Goal: Navigation & Orientation: Find specific page/section

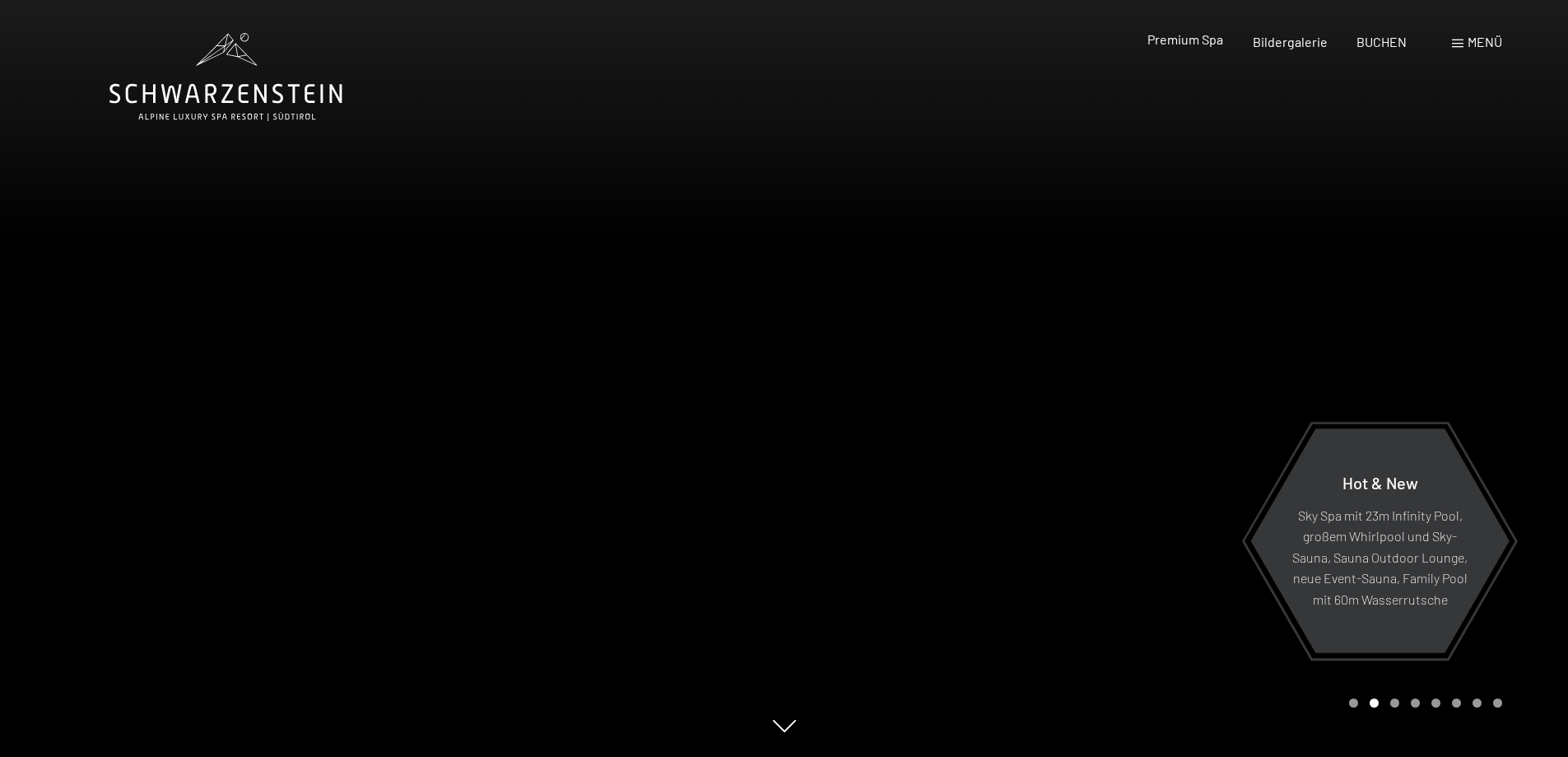
click at [1193, 43] on span "Premium Spa" at bounding box center [1185, 39] width 75 height 15
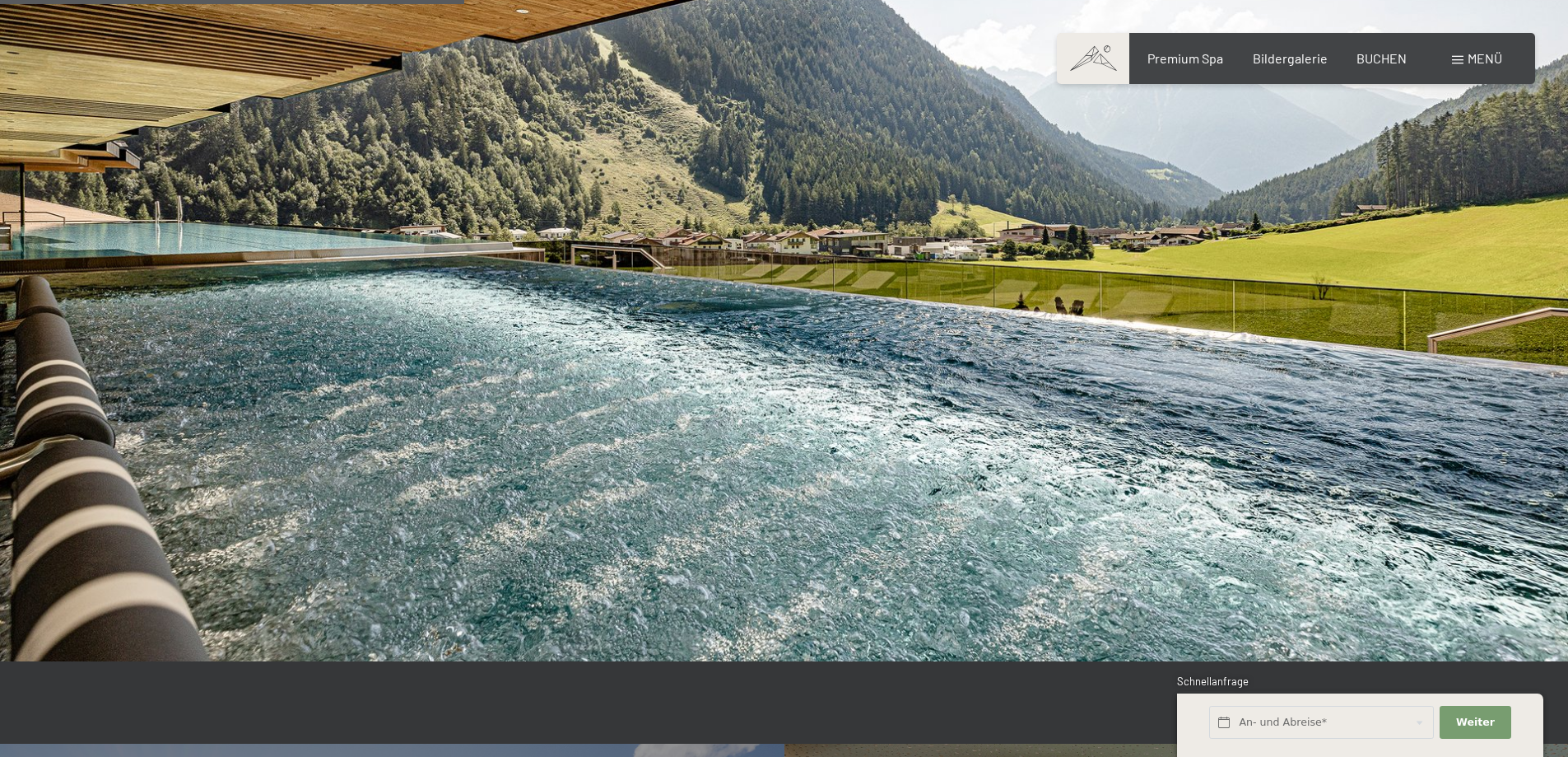
scroll to position [3623, 0]
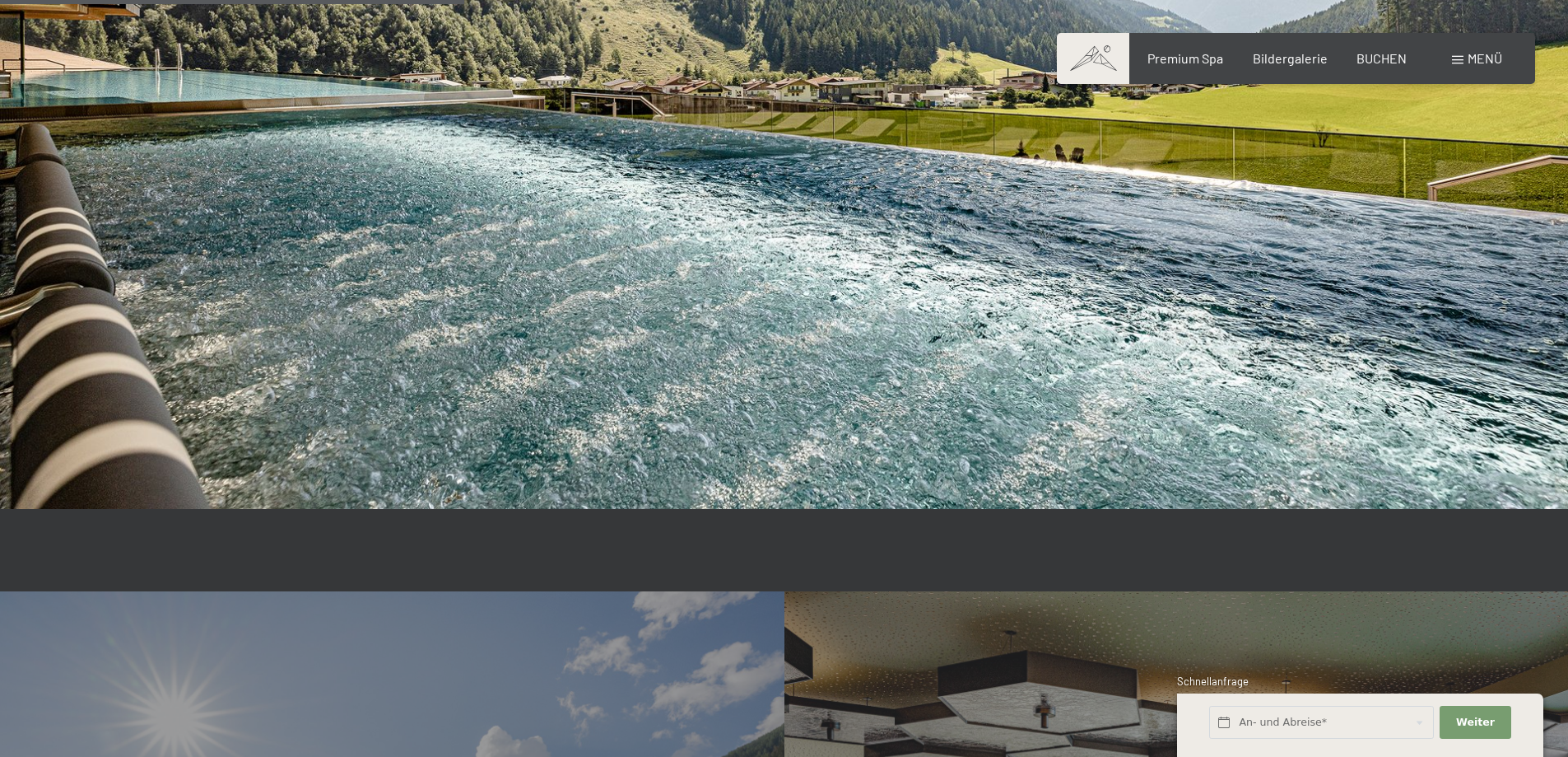
click at [1464, 54] on div "Menü" at bounding box center [1476, 58] width 50 height 18
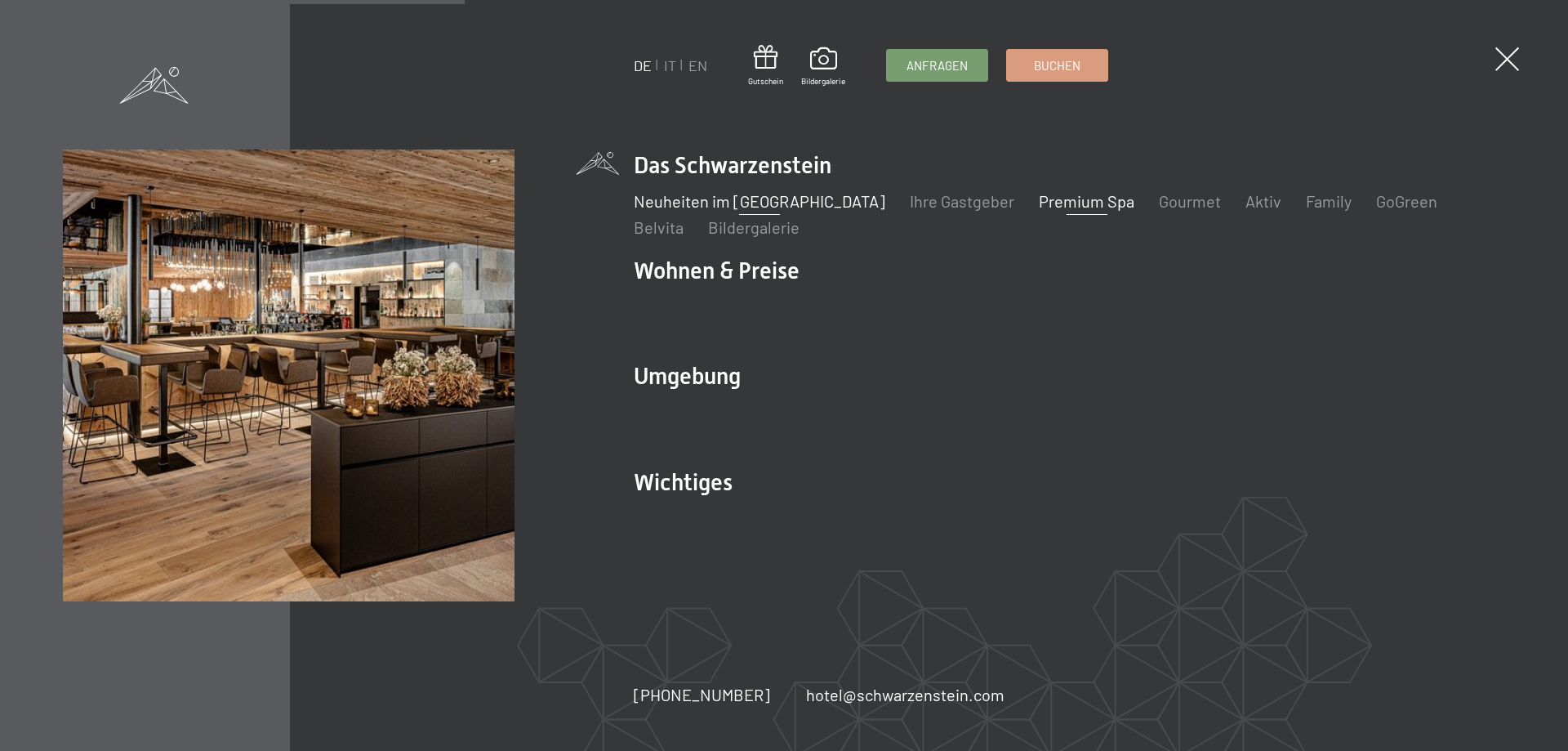
scroll to position [3602, 0]
click at [711, 198] on link "Neuheiten im [GEOGRAPHIC_DATA]" at bounding box center [759, 200] width 251 height 19
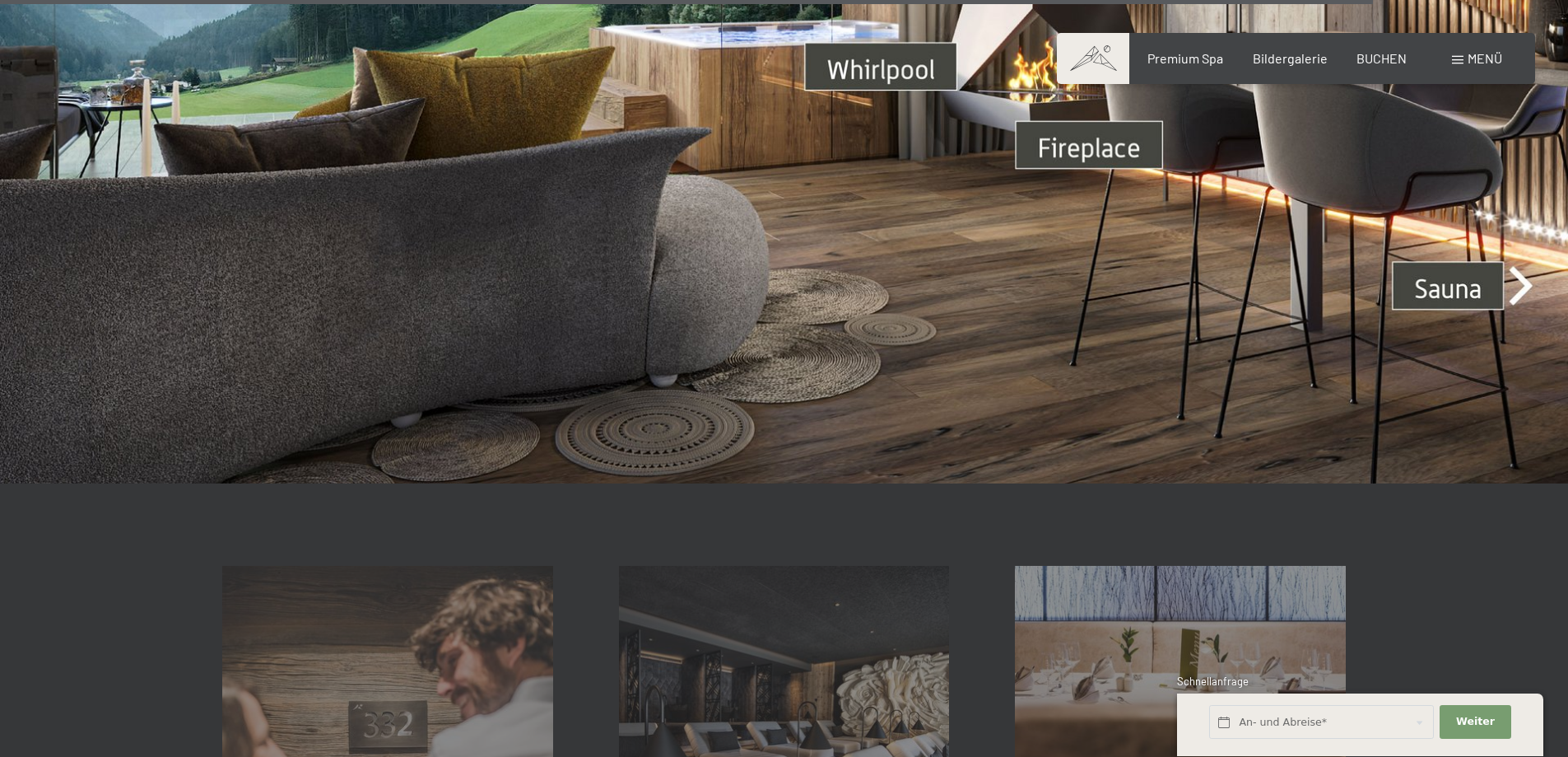
scroll to position [6422, 0]
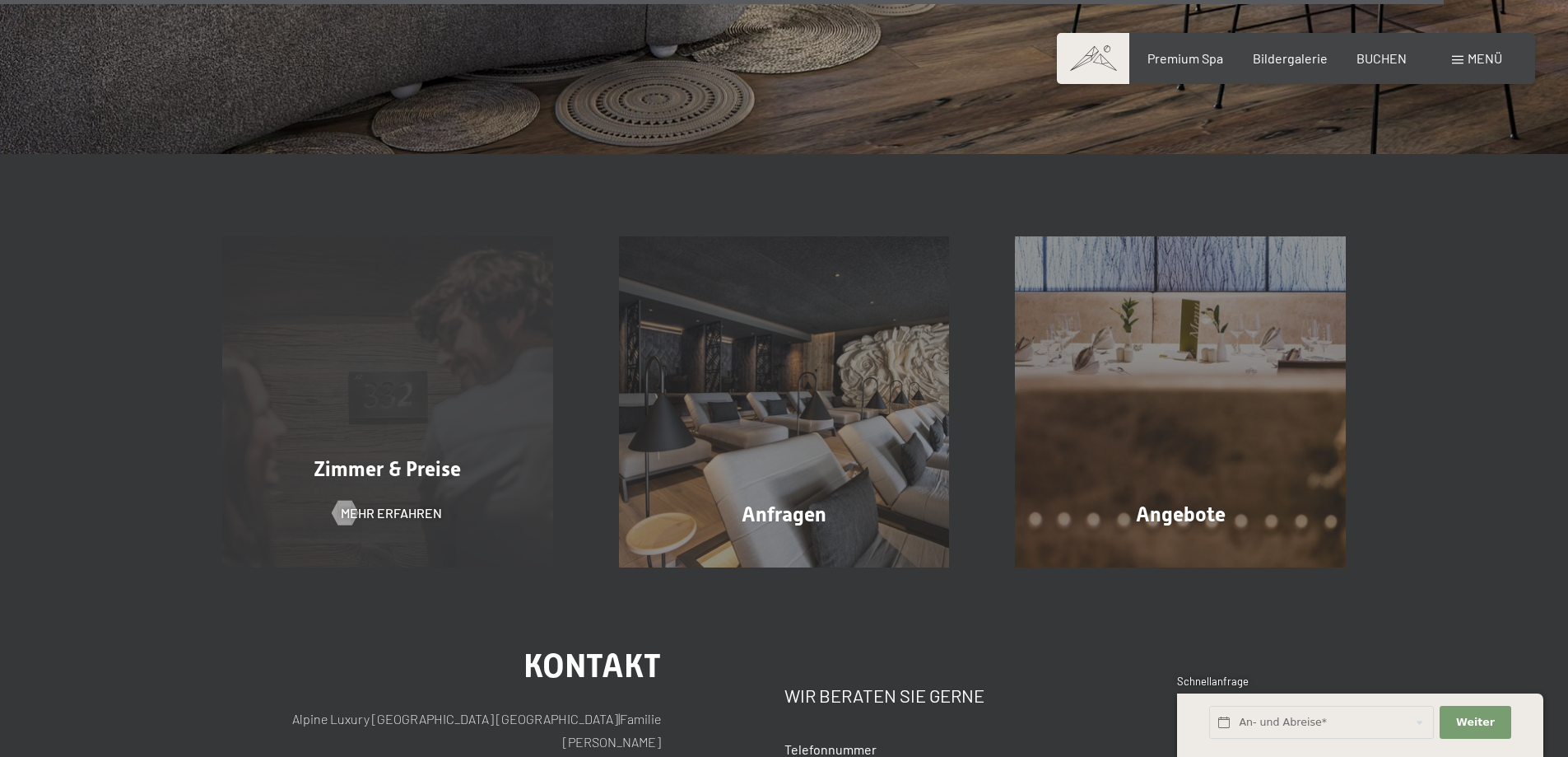
click at [376, 457] on span "Zimmer & Preise" at bounding box center [387, 469] width 147 height 24
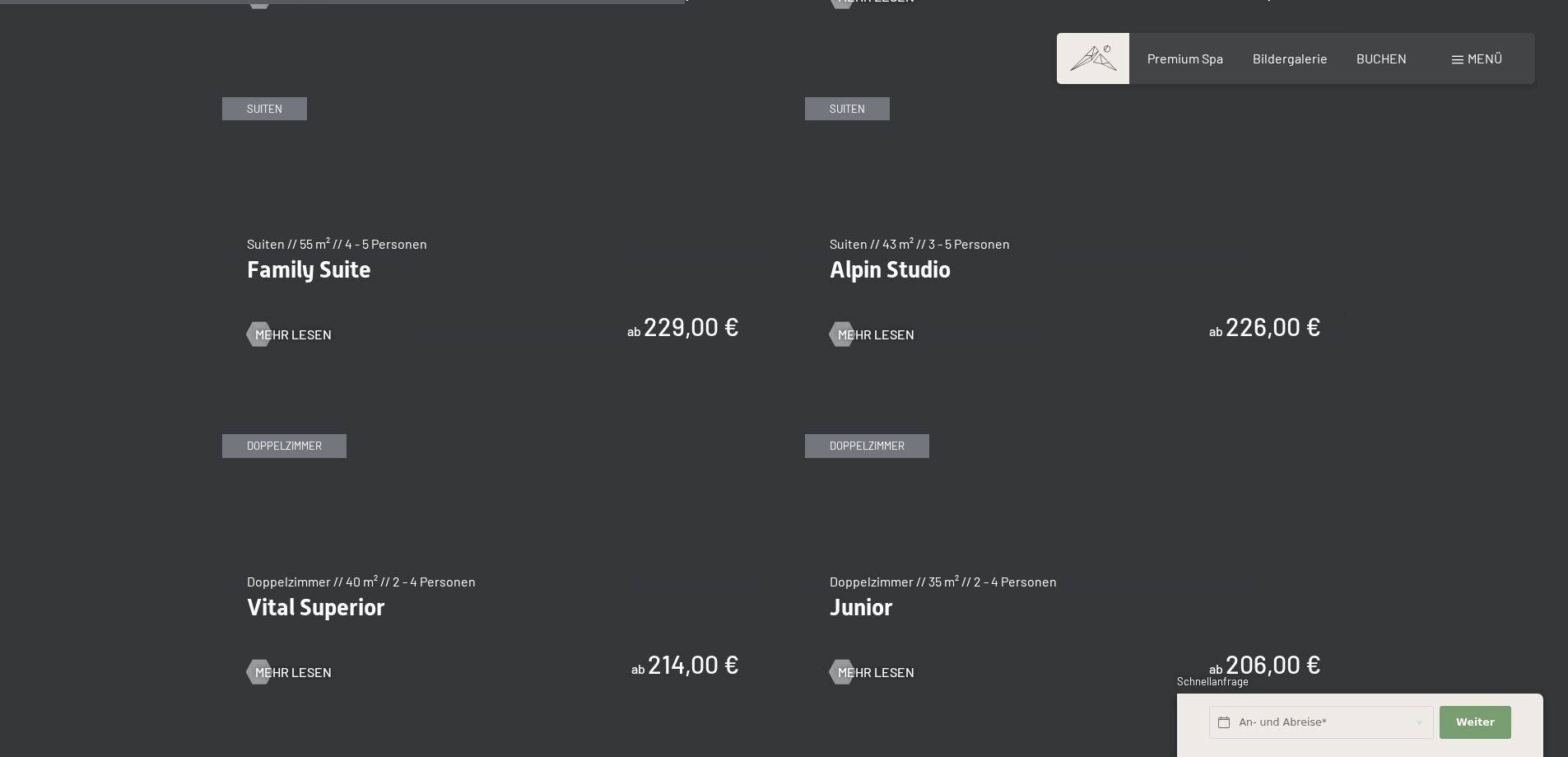
scroll to position [2306, 0]
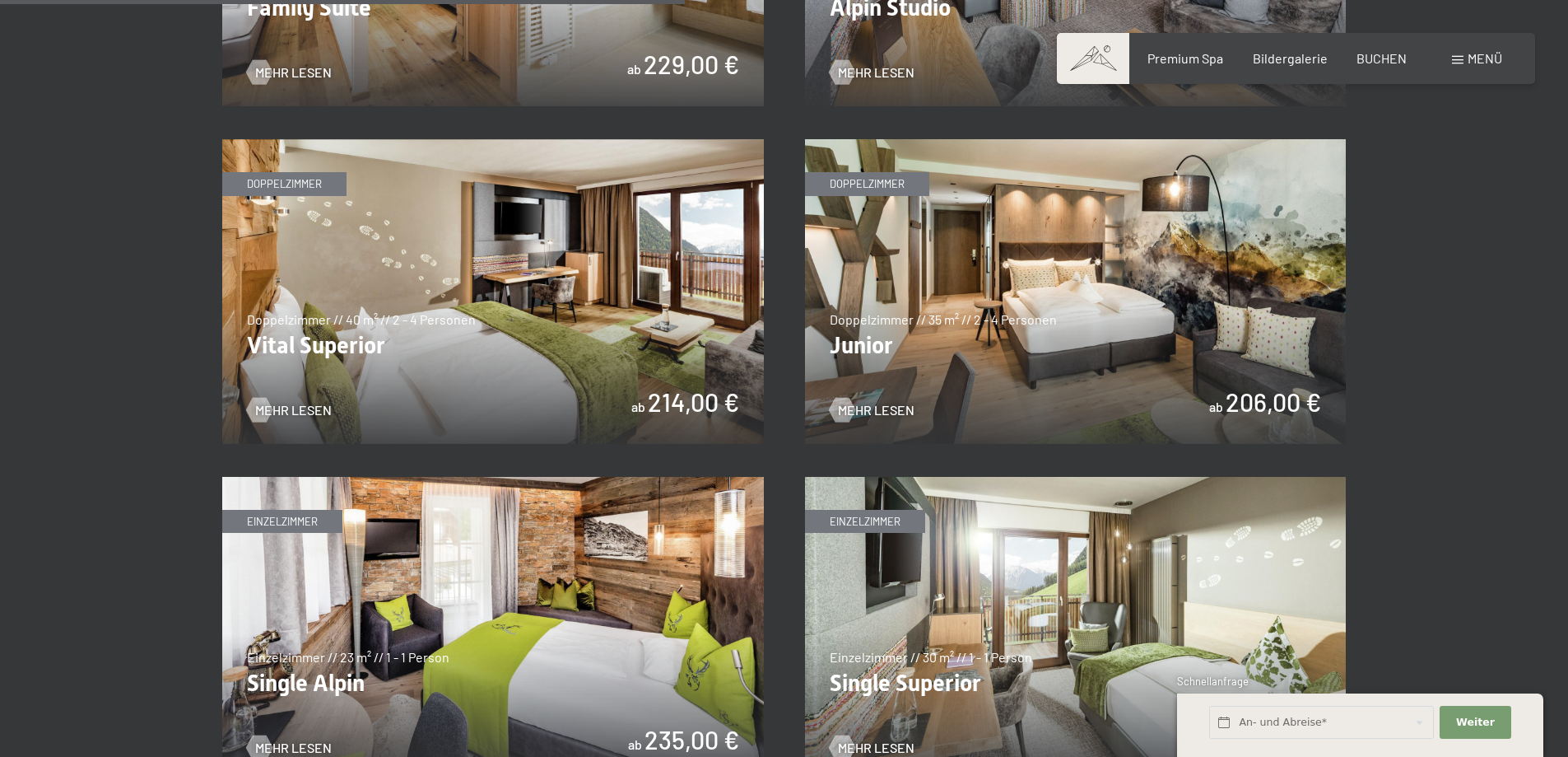
click at [1062, 332] on img at bounding box center [1076, 291] width 542 height 304
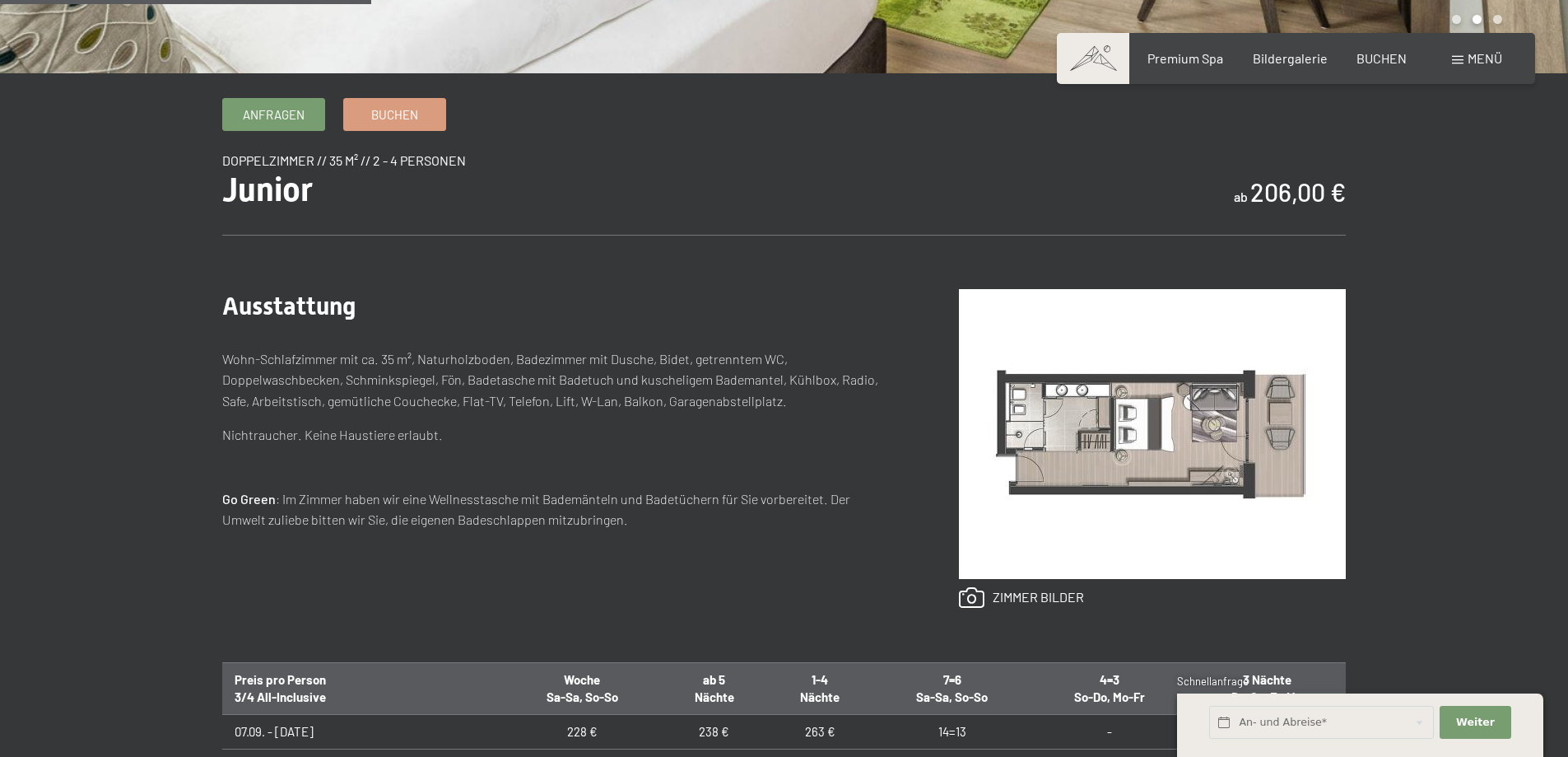
scroll to position [988, 0]
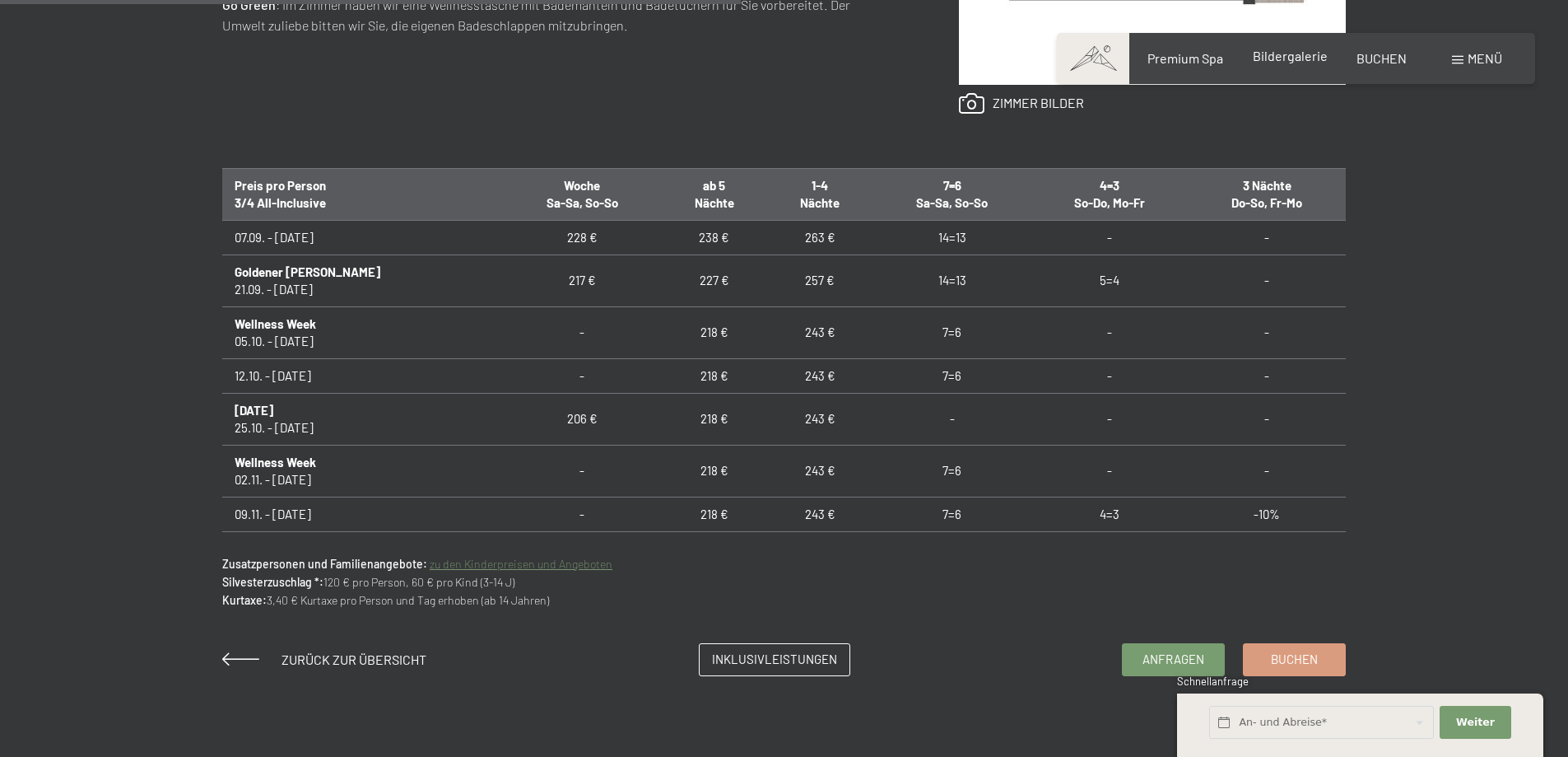
click at [1284, 56] on span "Bildergalerie" at bounding box center [1290, 55] width 75 height 15
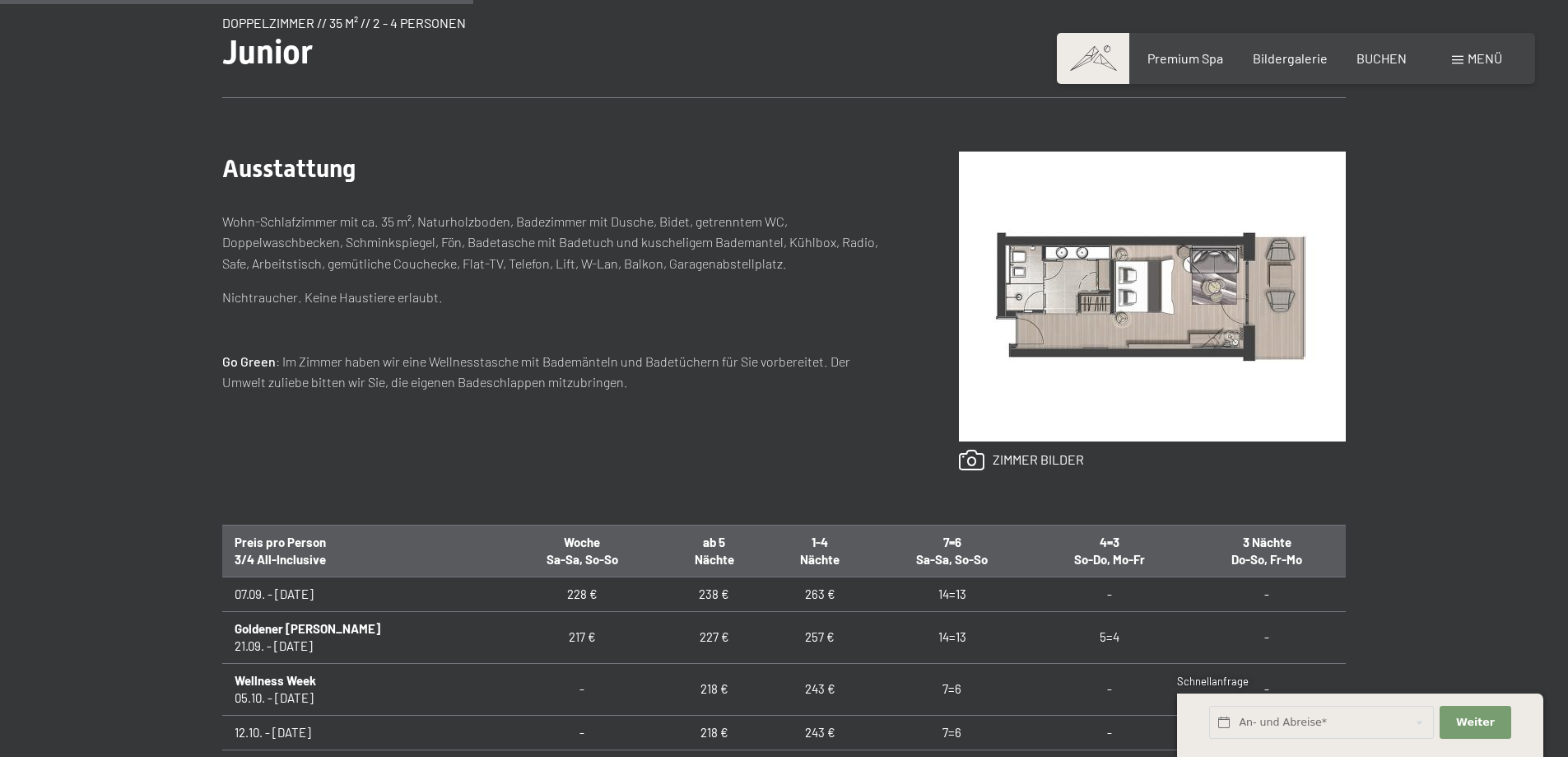
scroll to position [494, 0]
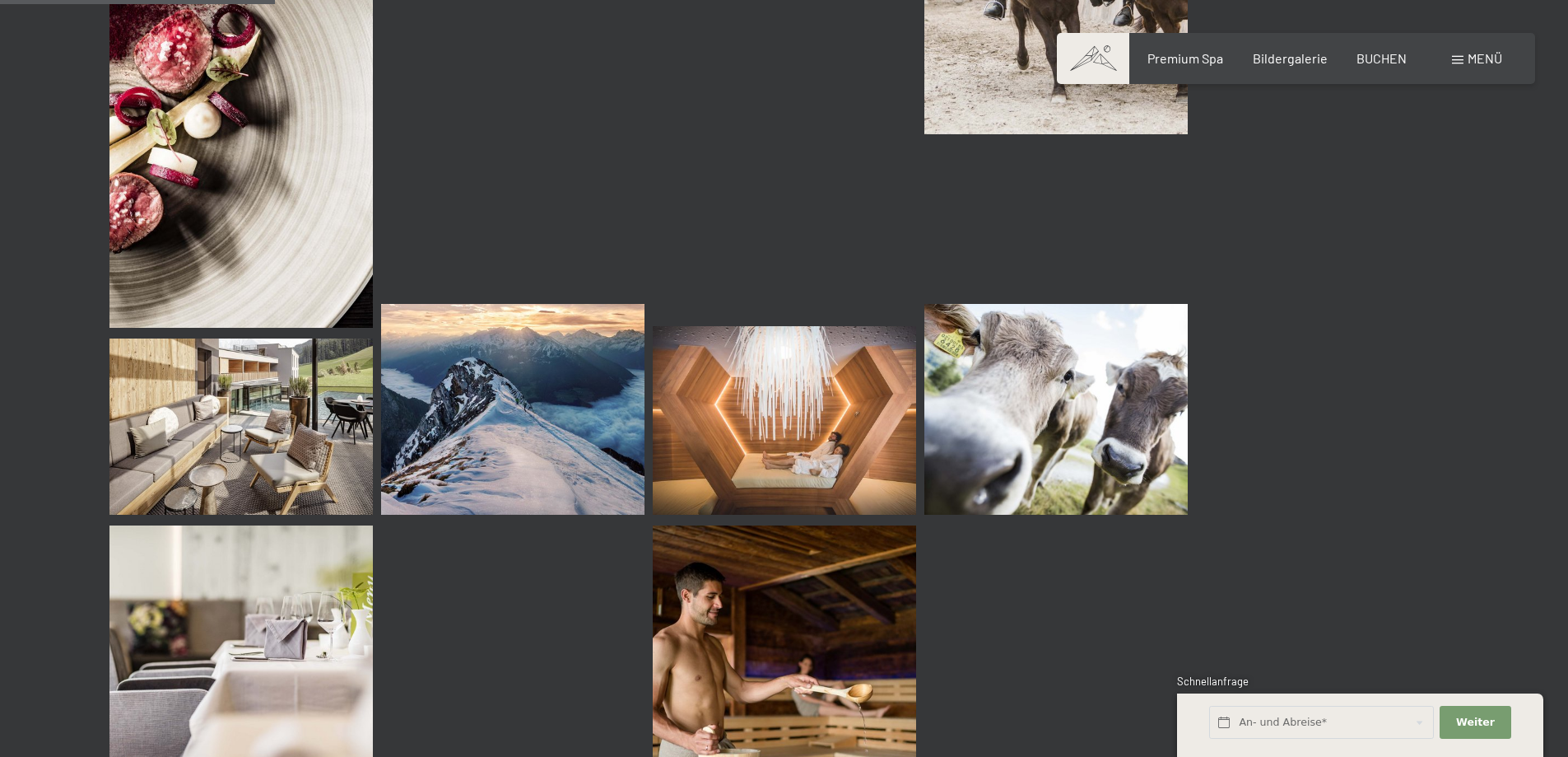
scroll to position [3623, 0]
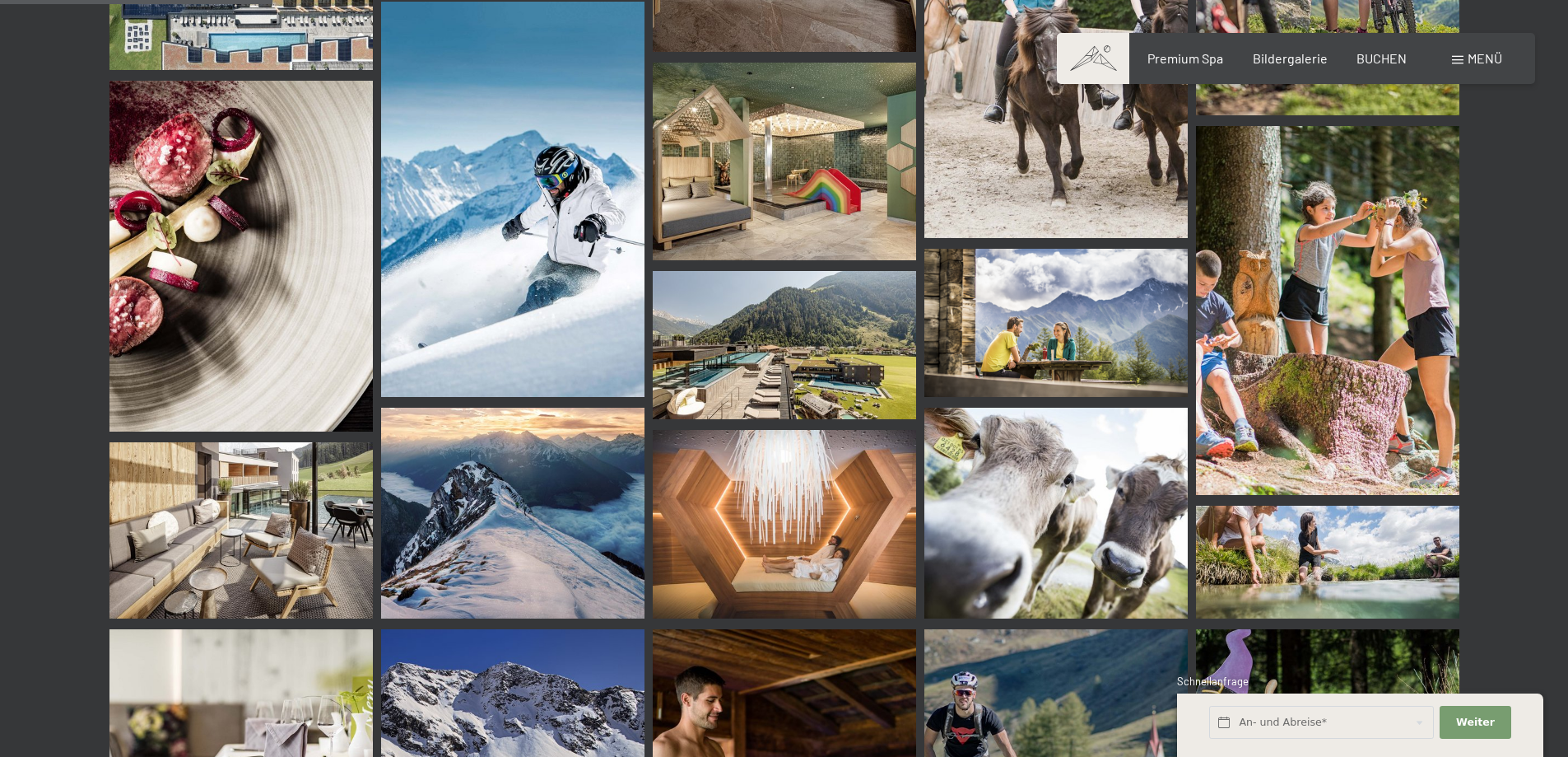
click at [768, 345] on img at bounding box center [784, 345] width 264 height 148
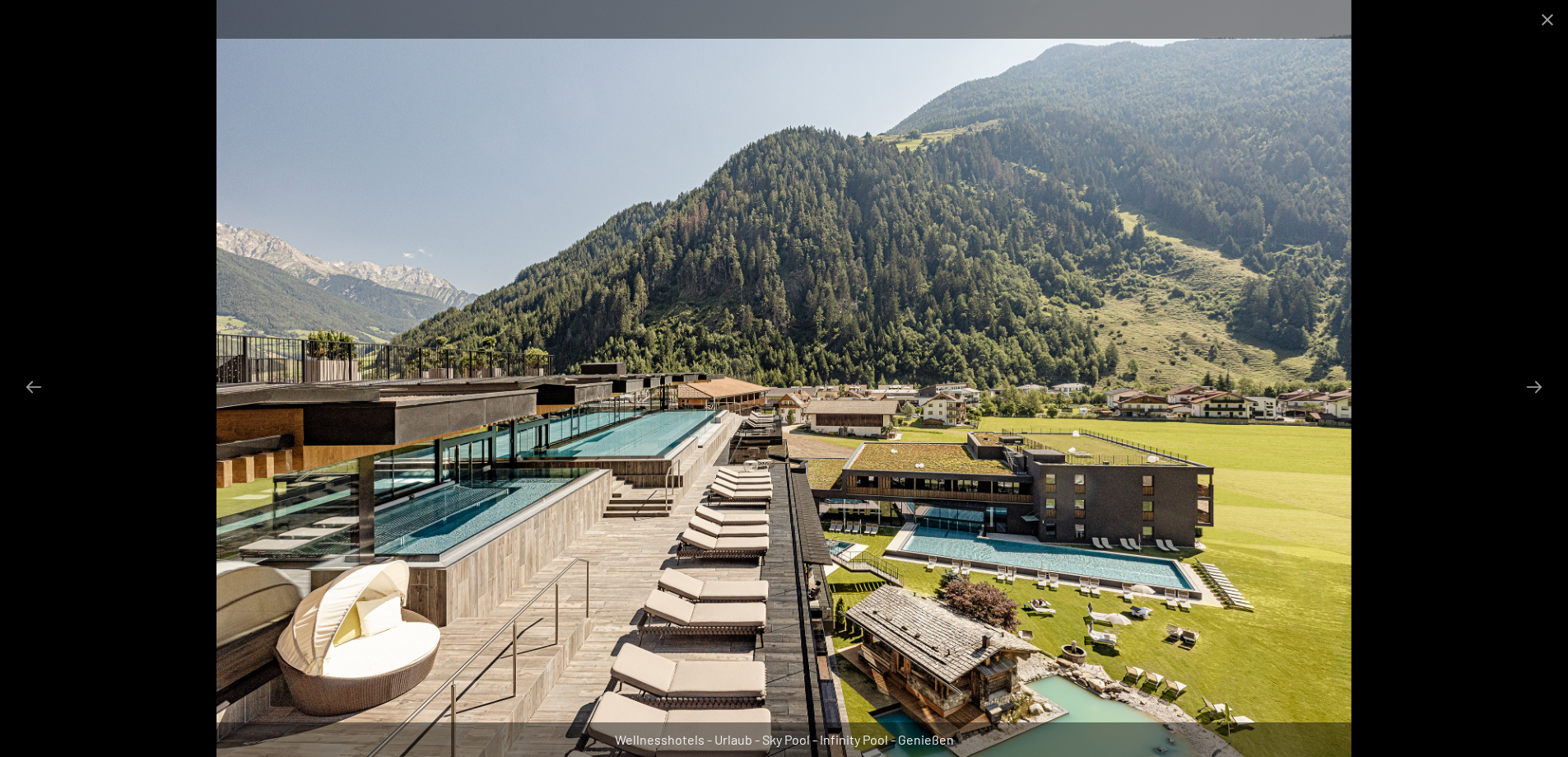
scroll to position [4282, 0]
click at [1522, 391] on button "Next slide" at bounding box center [1534, 387] width 35 height 32
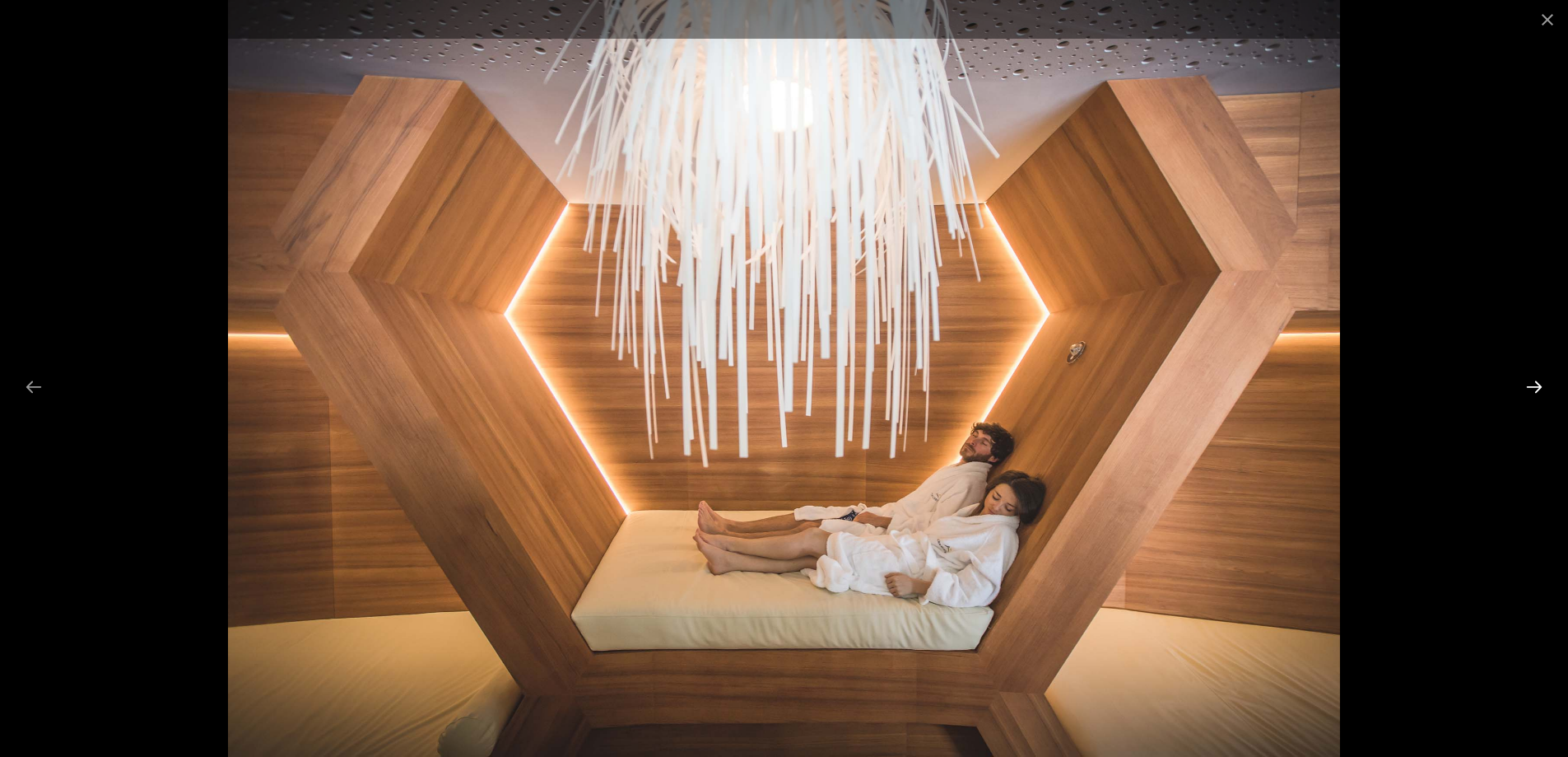
click at [1522, 391] on button "Next slide" at bounding box center [1534, 387] width 35 height 32
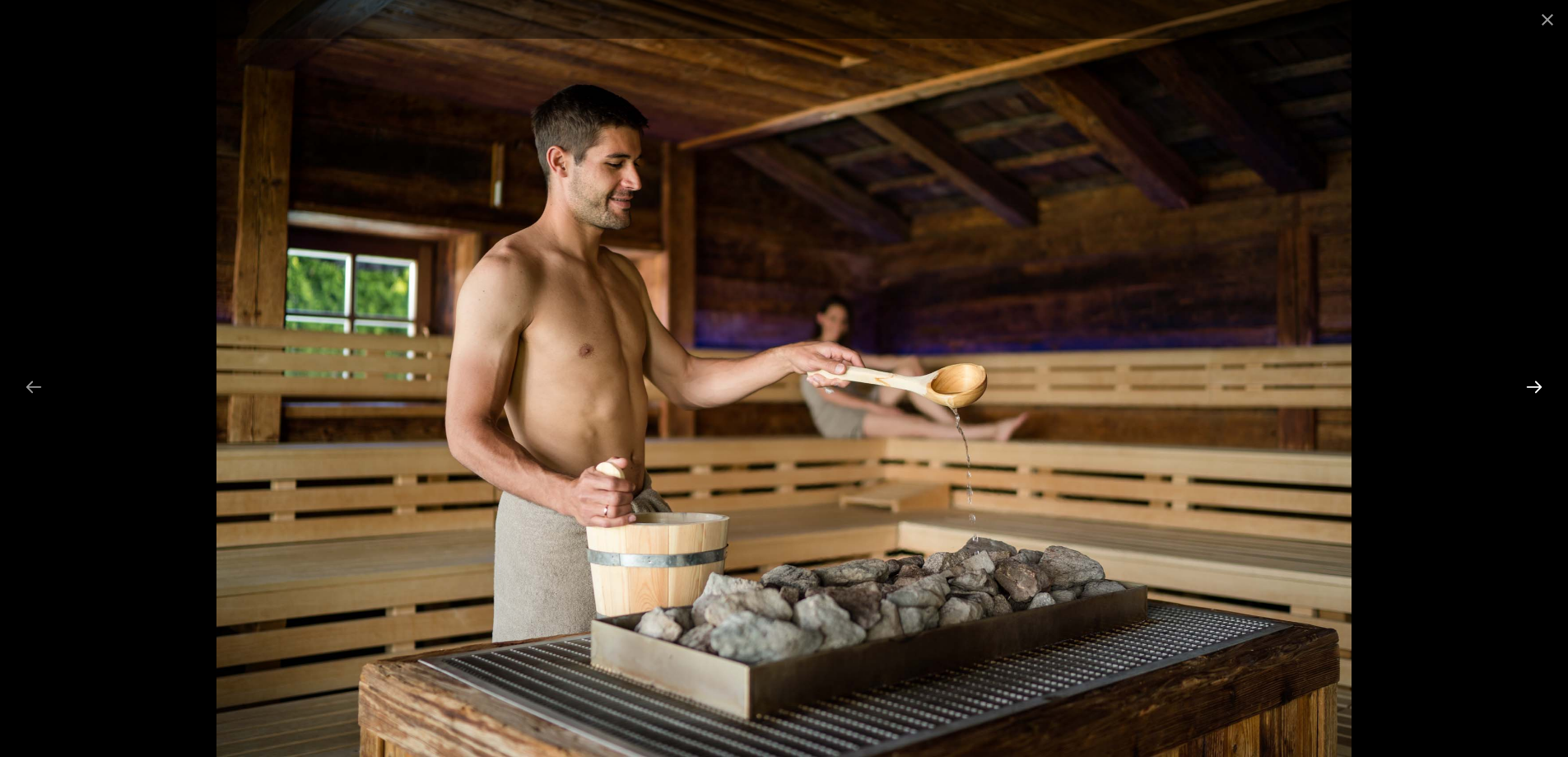
click at [1522, 391] on button "Next slide" at bounding box center [1534, 387] width 35 height 32
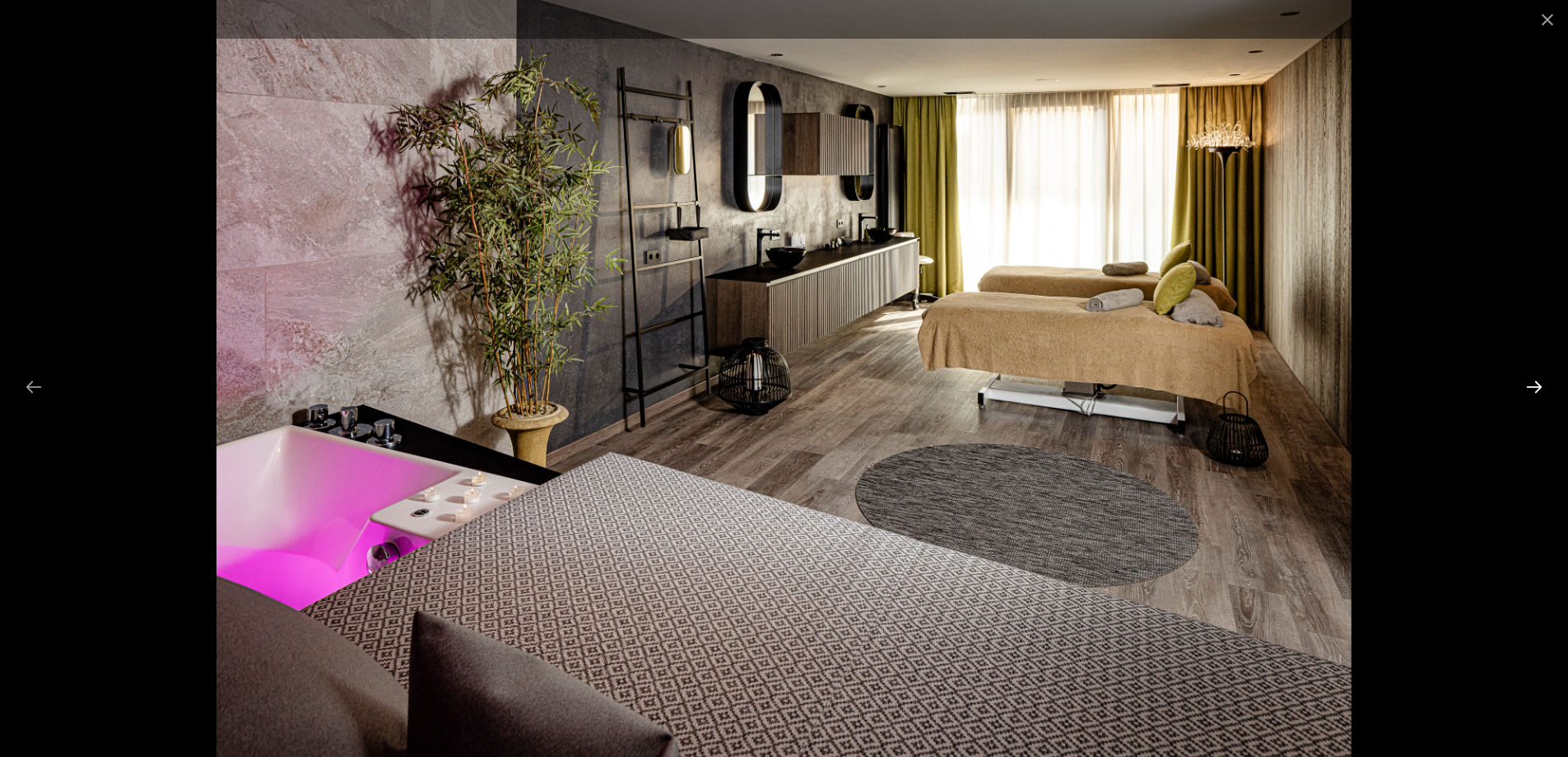
click at [1522, 391] on button "Next slide" at bounding box center [1534, 387] width 35 height 32
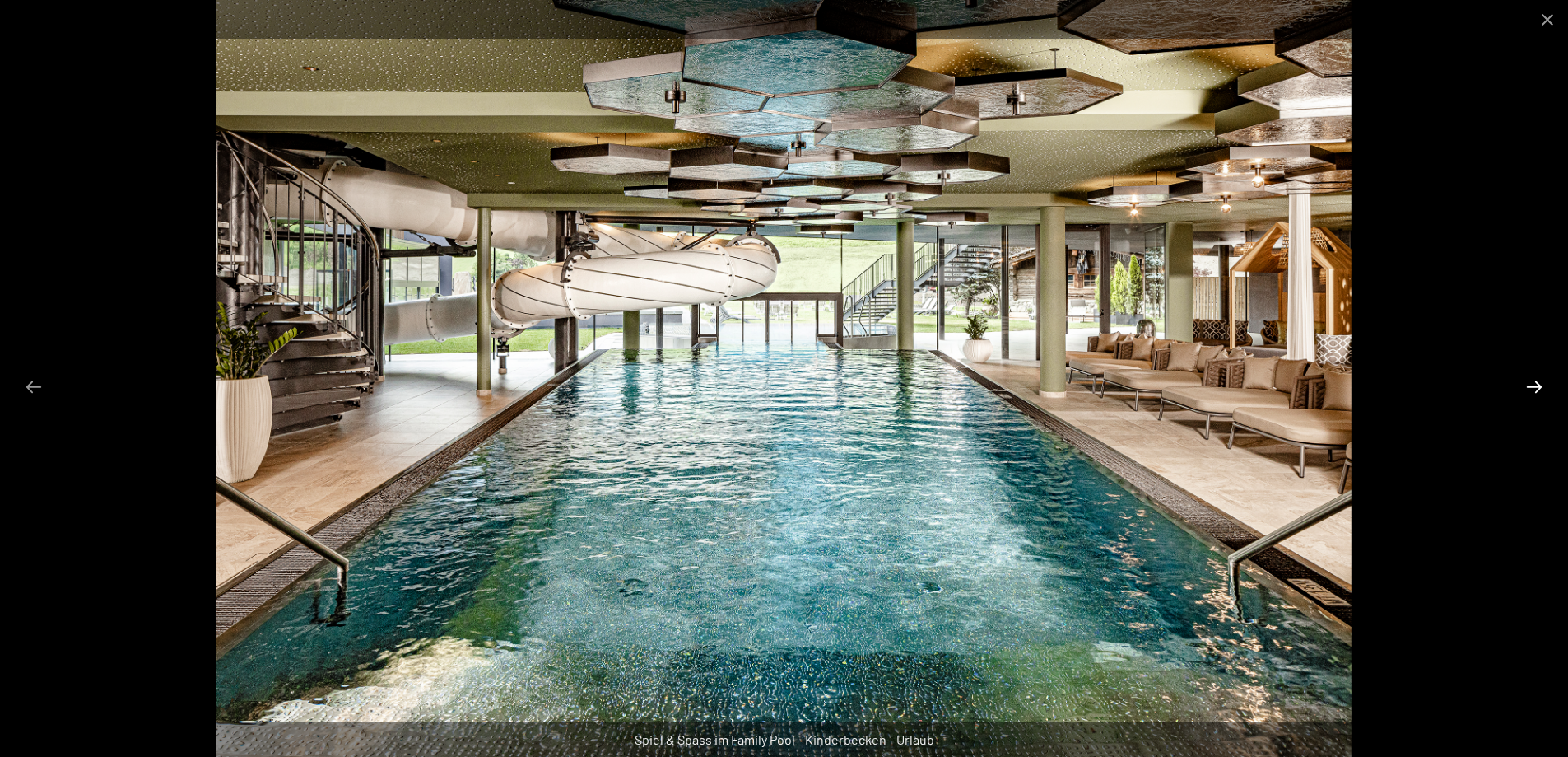
click at [1522, 391] on button "Next slide" at bounding box center [1534, 387] width 35 height 32
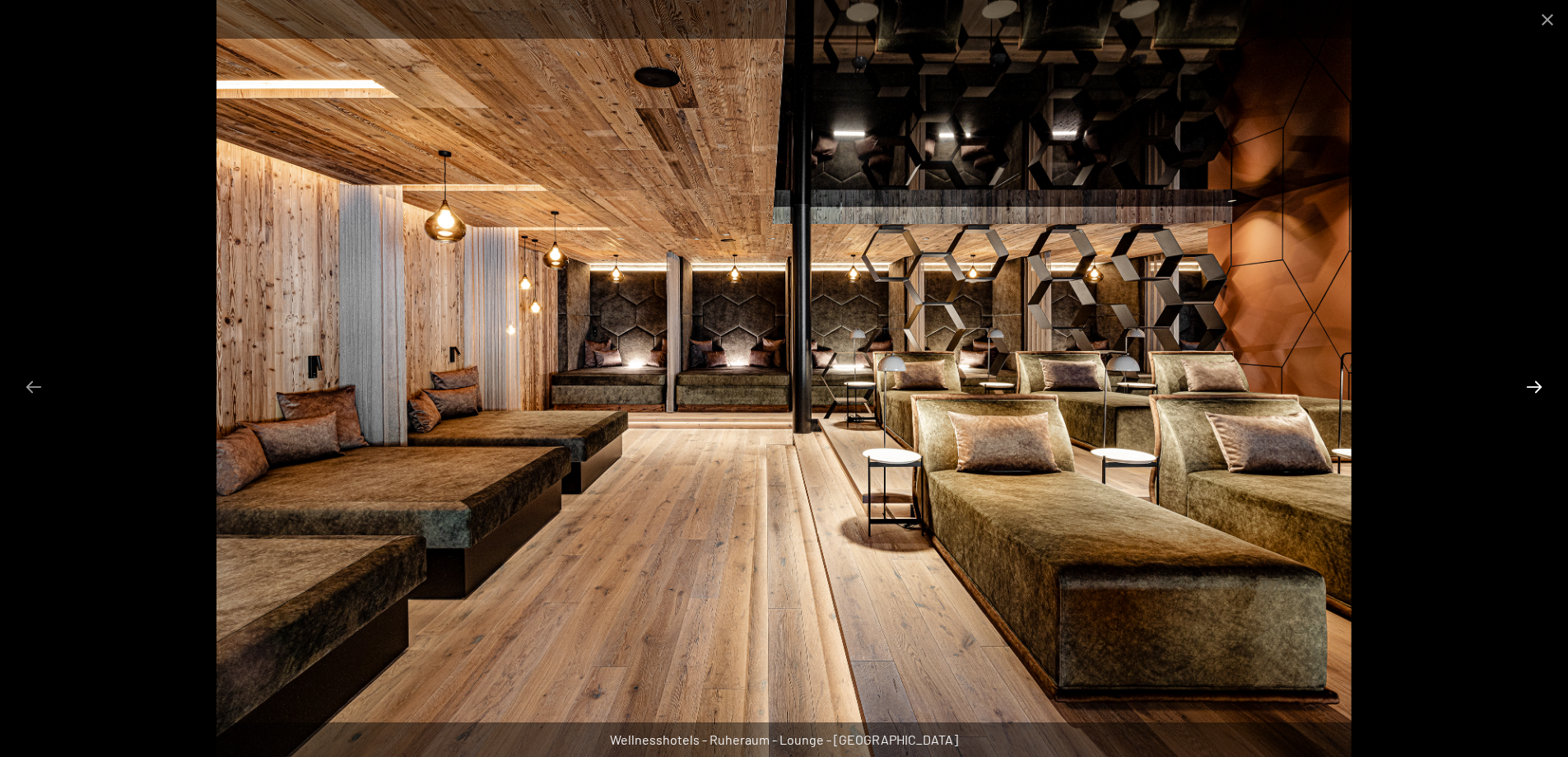
click at [1533, 390] on button "Next slide" at bounding box center [1534, 387] width 35 height 32
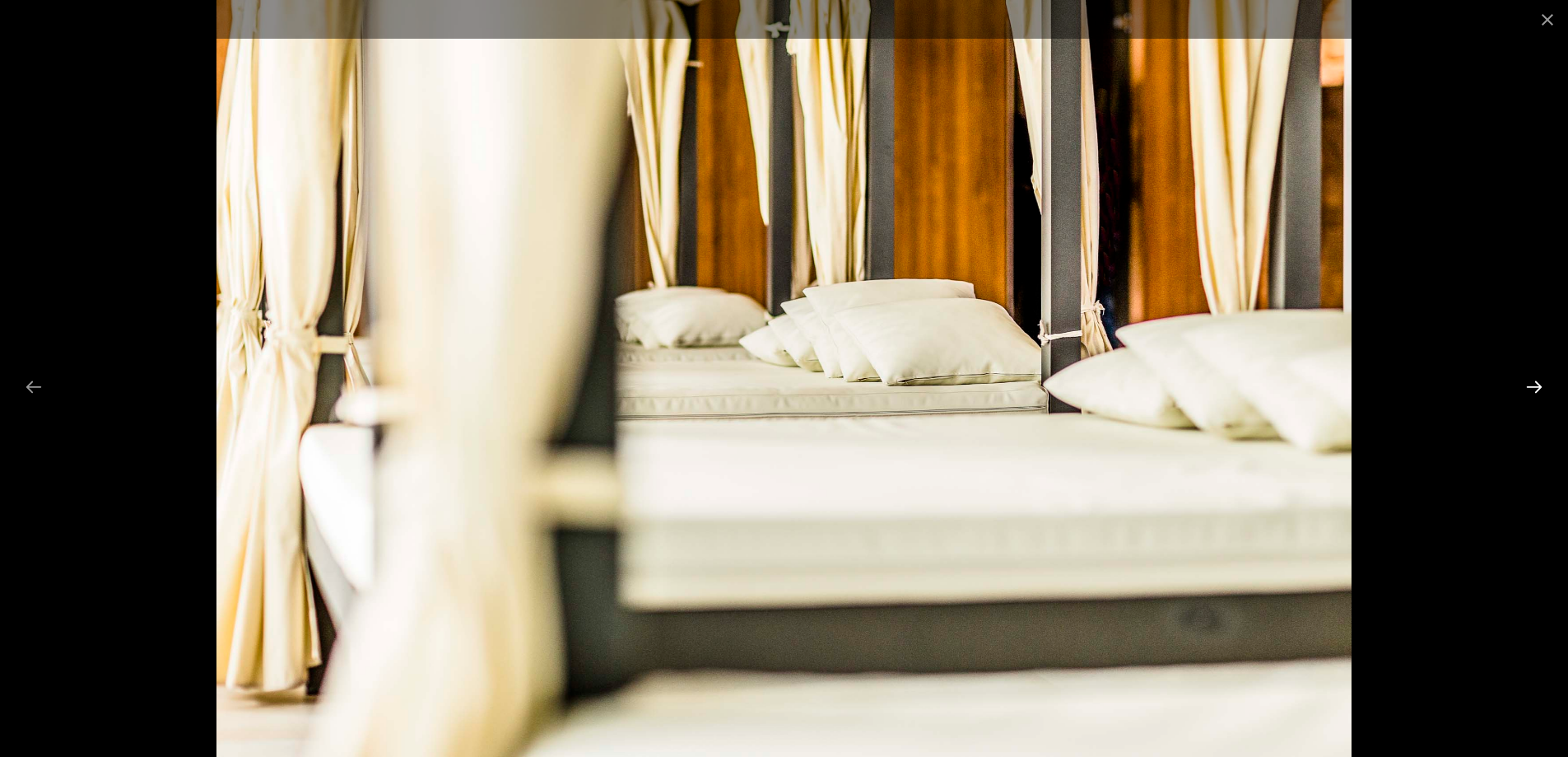
click at [1533, 390] on button "Next slide" at bounding box center [1534, 387] width 35 height 32
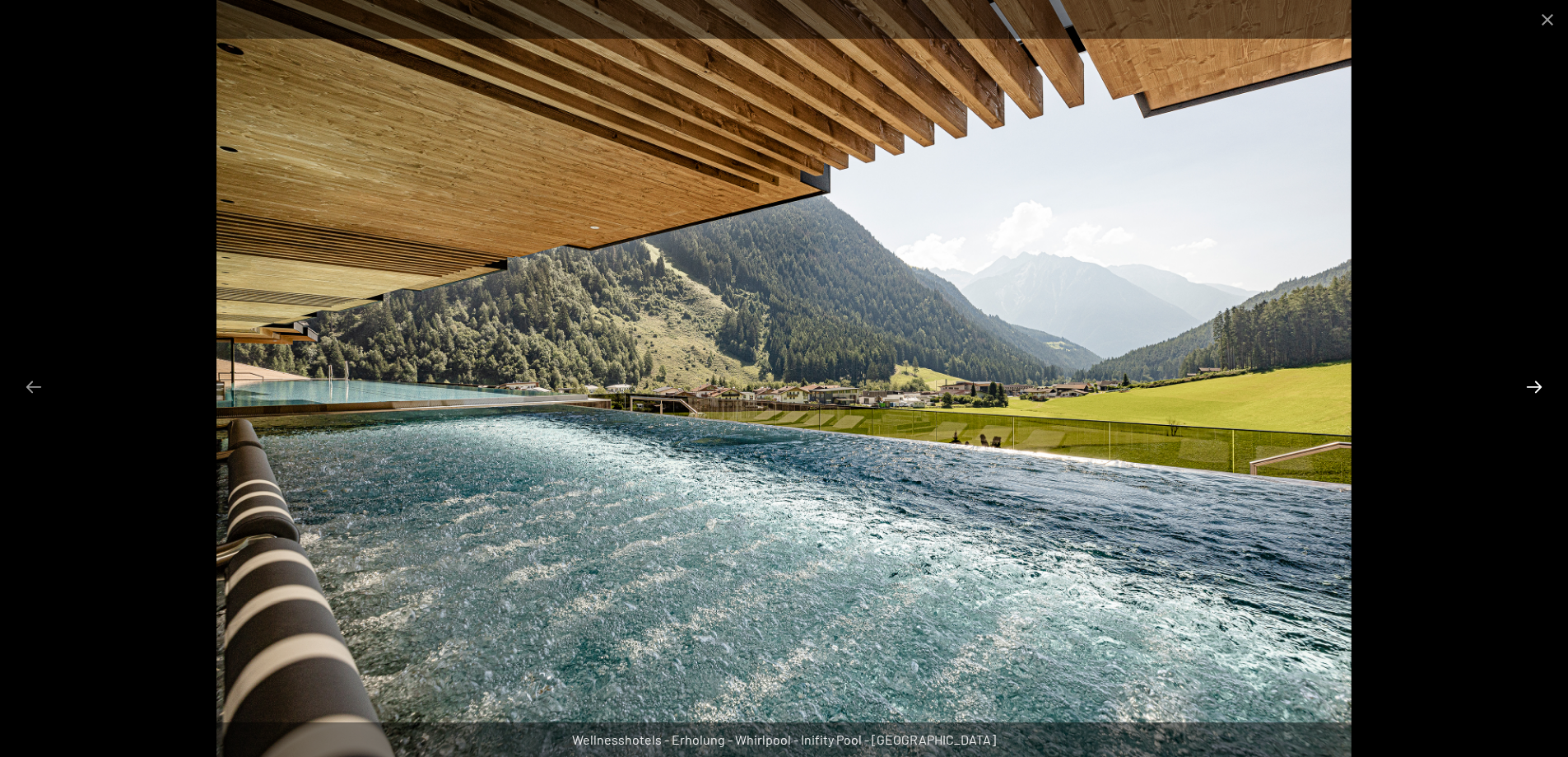
click at [1533, 390] on button "Next slide" at bounding box center [1534, 387] width 35 height 32
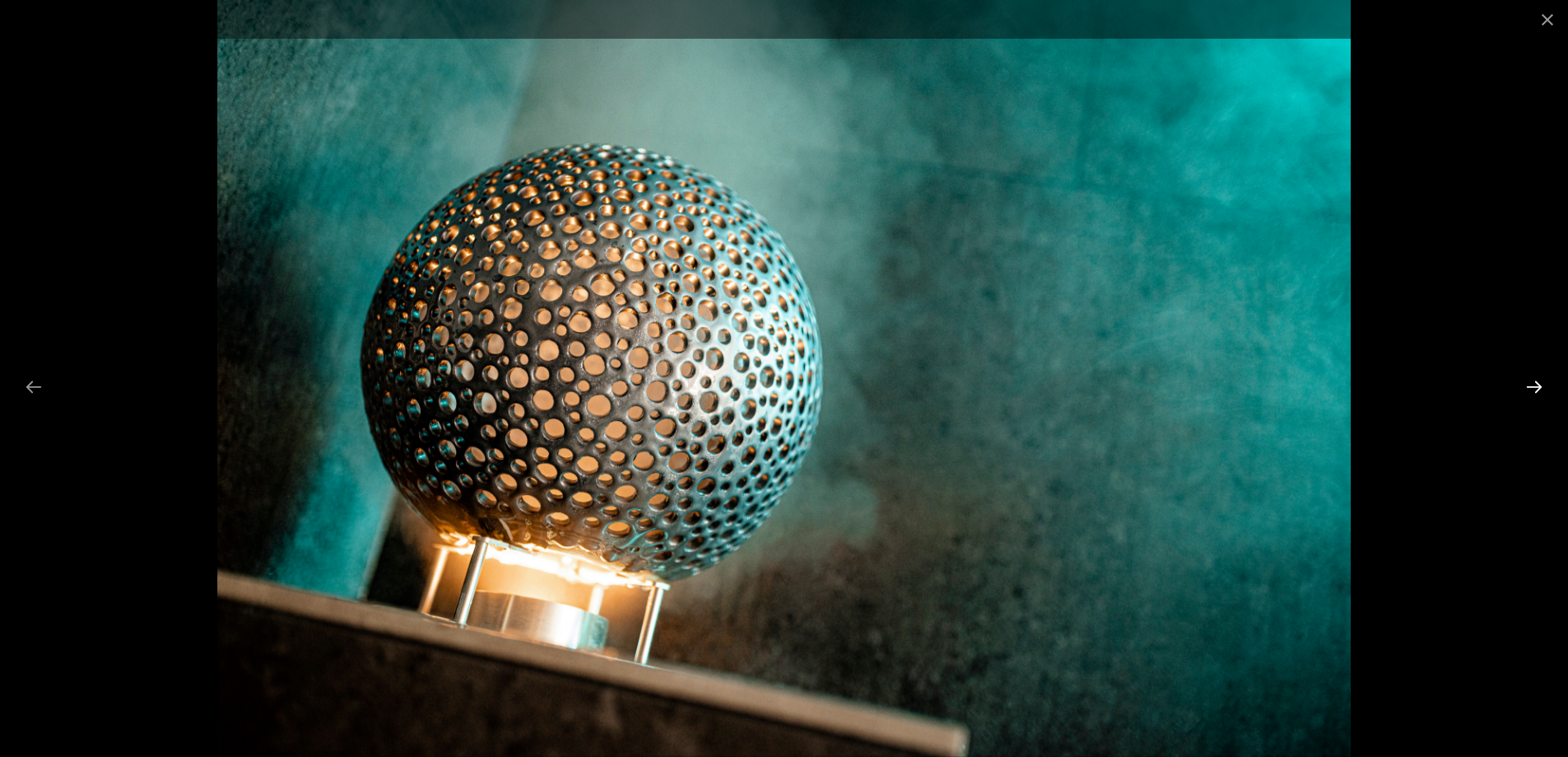
click at [1533, 390] on button "Next slide" at bounding box center [1534, 387] width 35 height 32
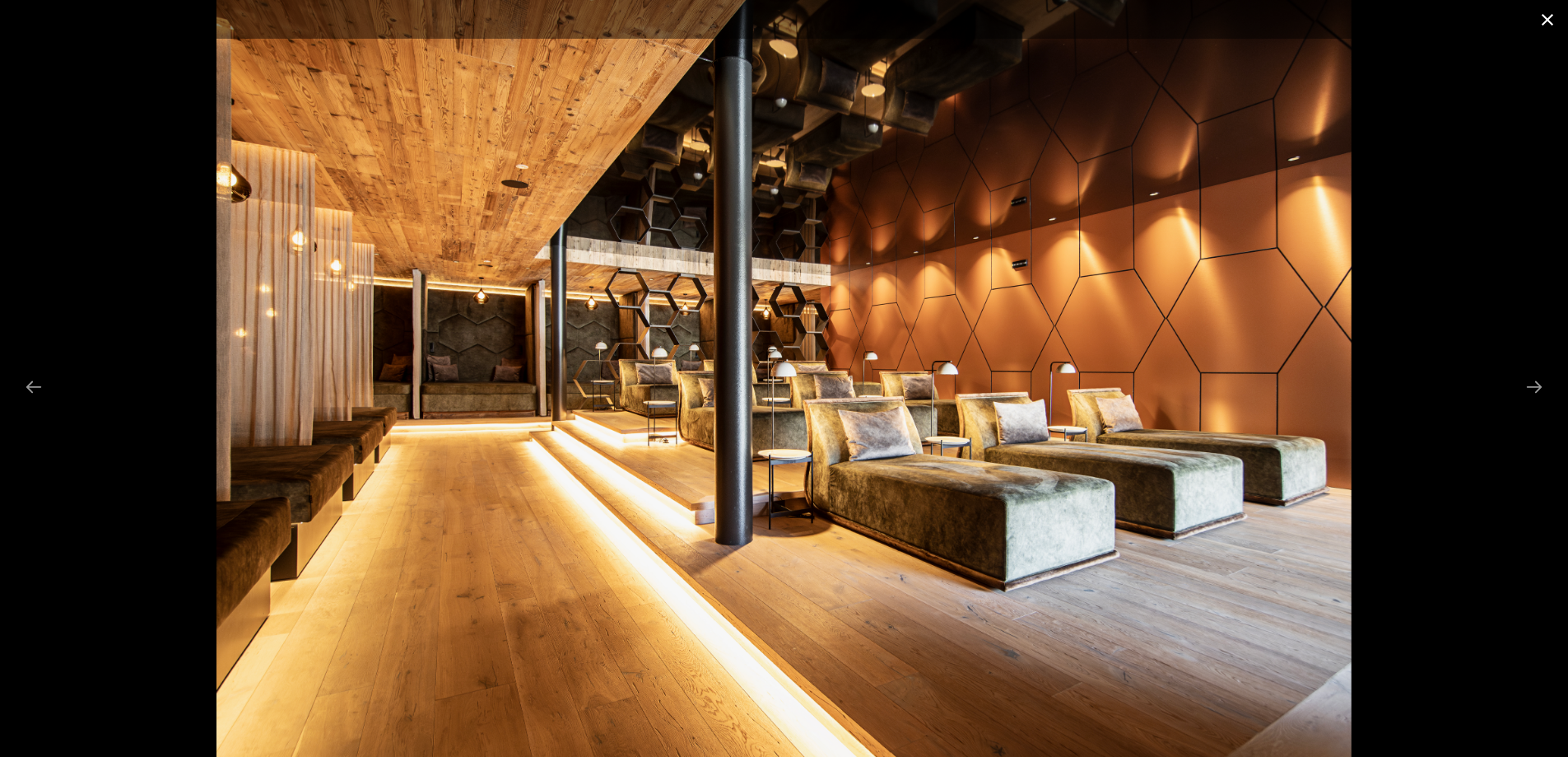
click at [1546, 16] on button "Close gallery" at bounding box center [1548, 19] width 42 height 39
